Goal: Information Seeking & Learning: Learn about a topic

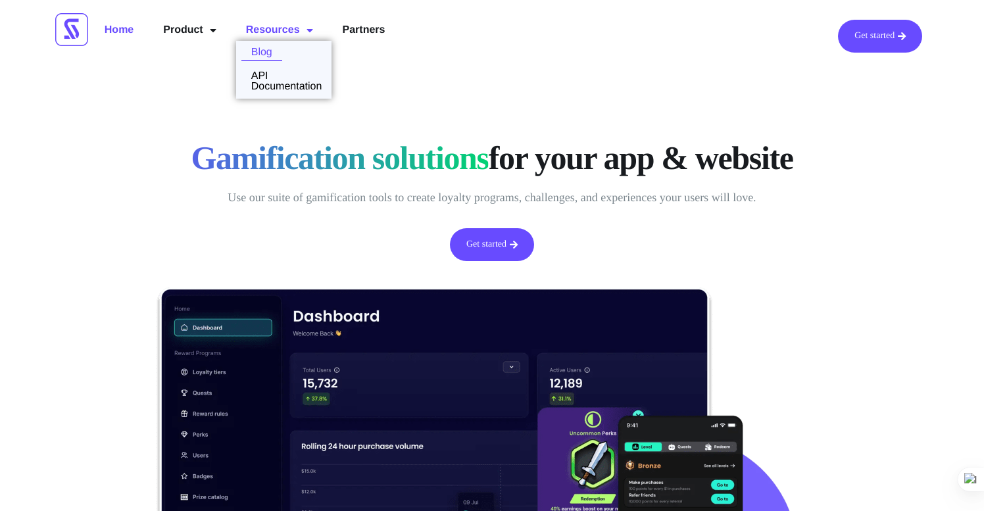
click at [278, 57] on link "Blog" at bounding box center [259, 52] width 46 height 11
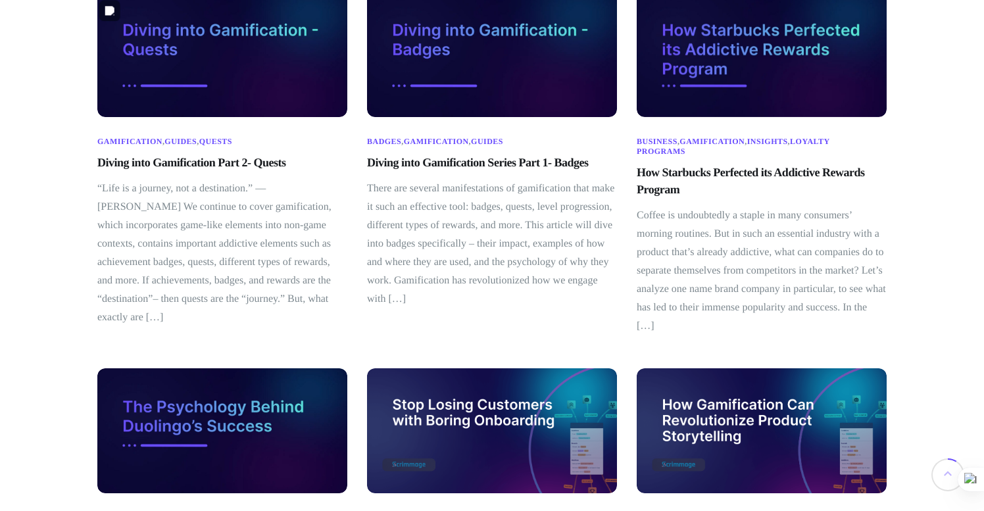
scroll to position [135, 0]
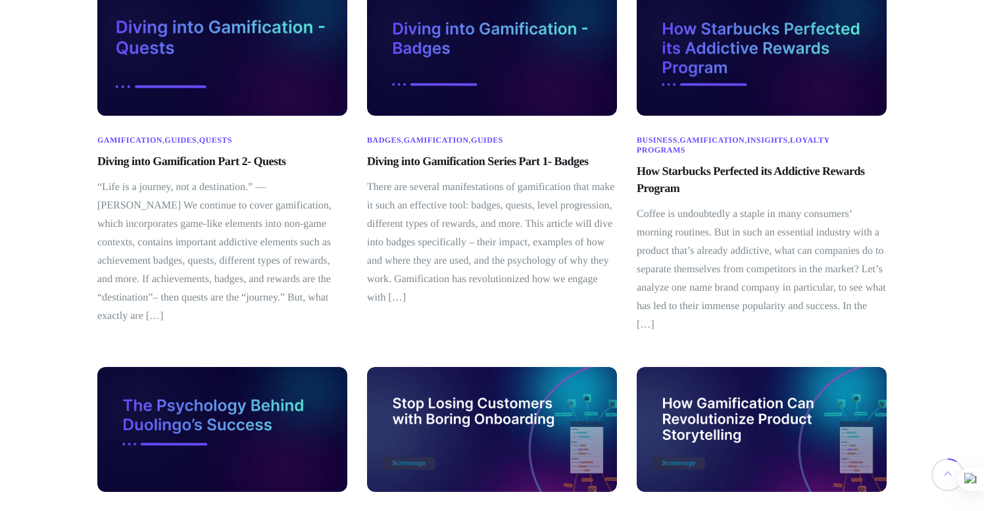
click at [257, 161] on link "Diving into Gamification Part 2- Quests" at bounding box center [191, 161] width 189 height 13
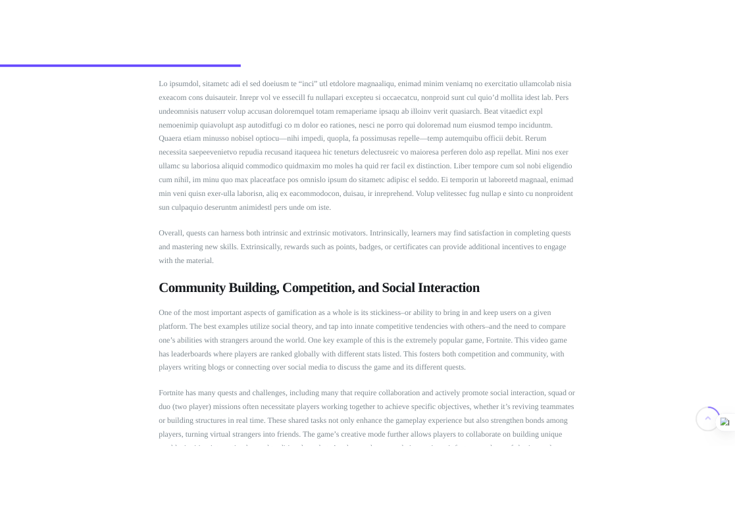
scroll to position [2297, 0]
